Goal: Transaction & Acquisition: Purchase product/service

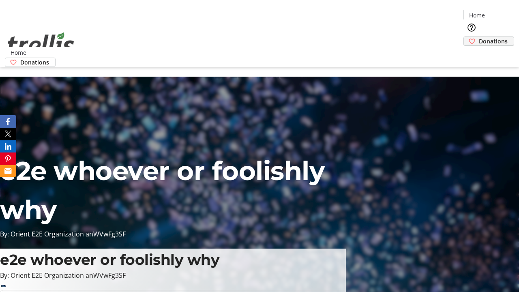
click at [479, 37] on span "Donations" at bounding box center [493, 41] width 29 height 9
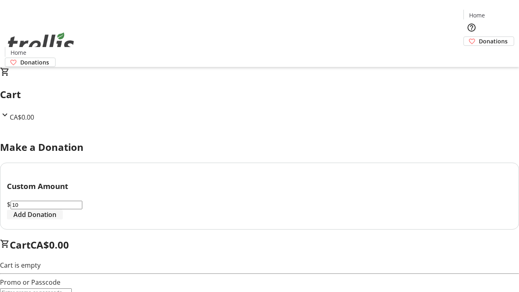
click at [56, 219] on span "Add Donation" at bounding box center [34, 215] width 43 height 10
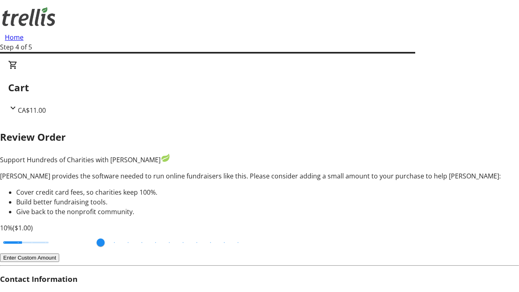
type input "20"
click at [57, 233] on input "Cover fees percentage" at bounding box center [26, 242] width 62 height 18
